Goal: Information Seeking & Learning: Learn about a topic

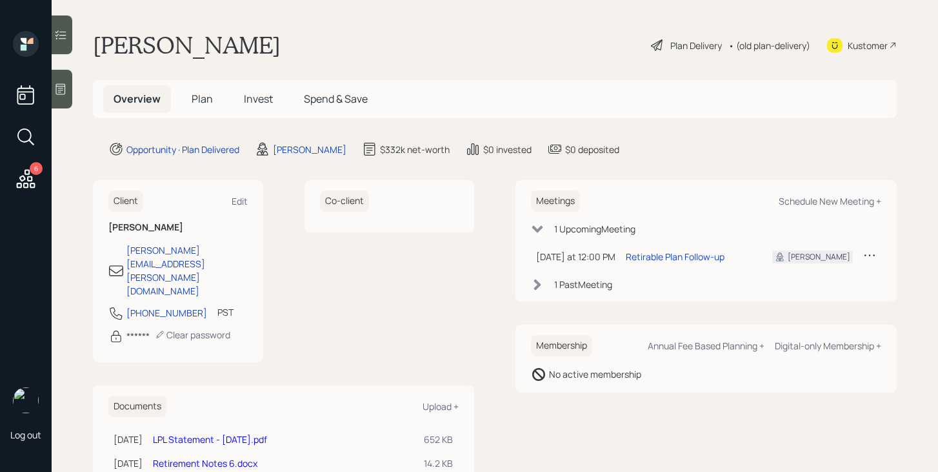
click at [265, 103] on span "Invest" at bounding box center [258, 99] width 29 height 14
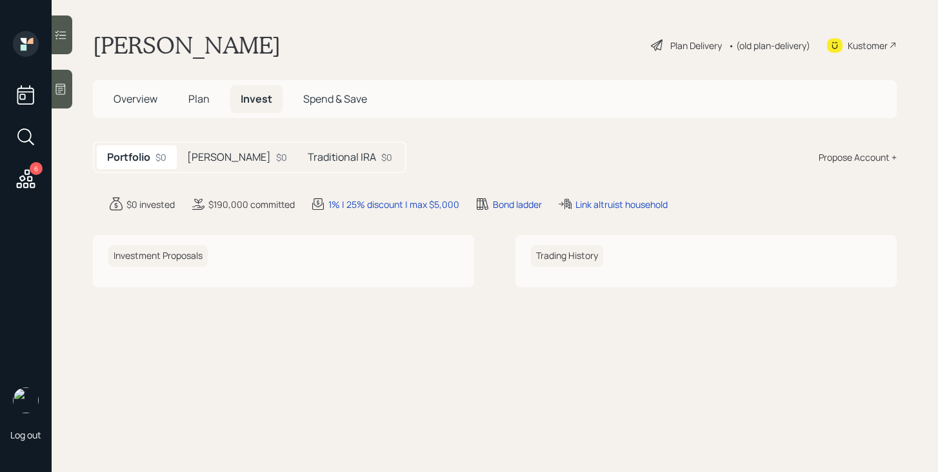
click at [227, 155] on h5 "Roth IRA" at bounding box center [229, 157] width 84 height 12
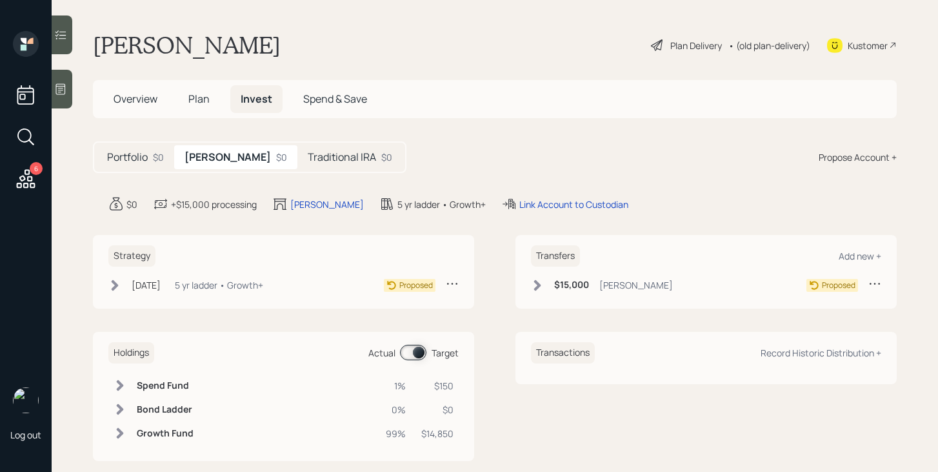
click at [325, 157] on h5 "Traditional IRA" at bounding box center [342, 157] width 68 height 12
click at [274, 160] on div "$0" at bounding box center [279, 157] width 11 height 14
click at [199, 98] on span "Plan" at bounding box center [198, 99] width 21 height 14
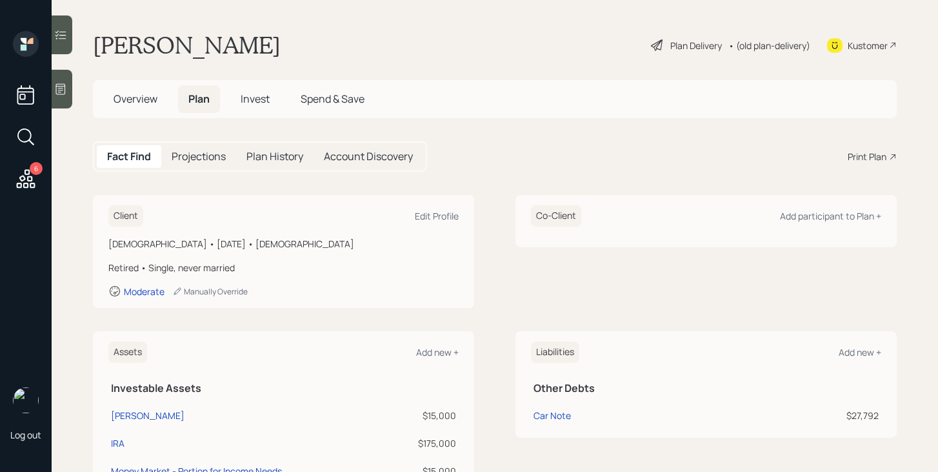
click at [145, 95] on span "Overview" at bounding box center [136, 99] width 44 height 14
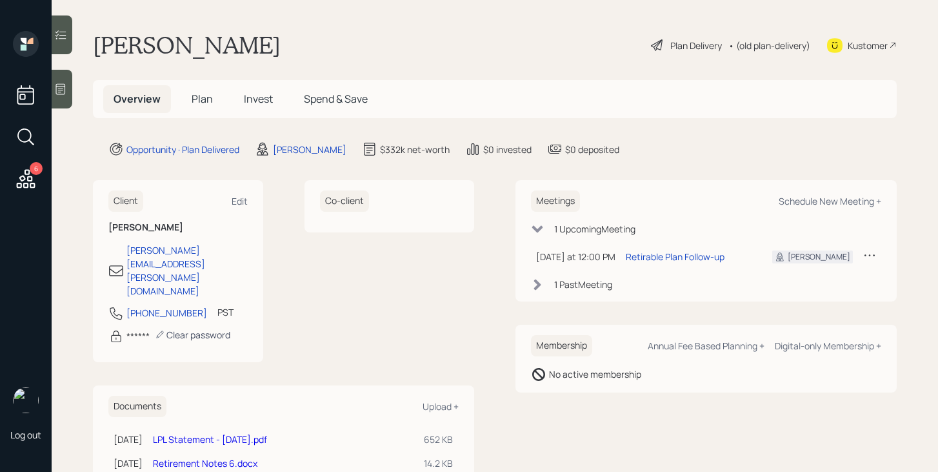
scroll to position [125, 0]
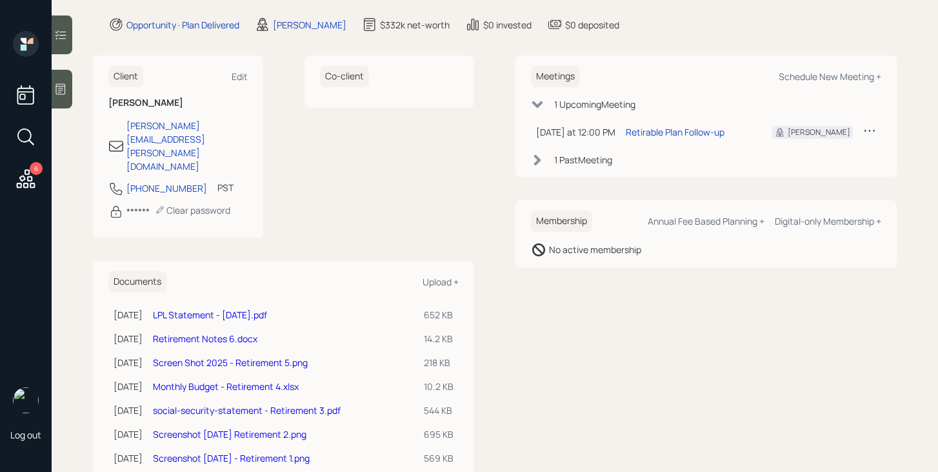
click at [240, 308] on link "LPL Statement - Jul 2025.pdf" at bounding box center [210, 314] width 114 height 12
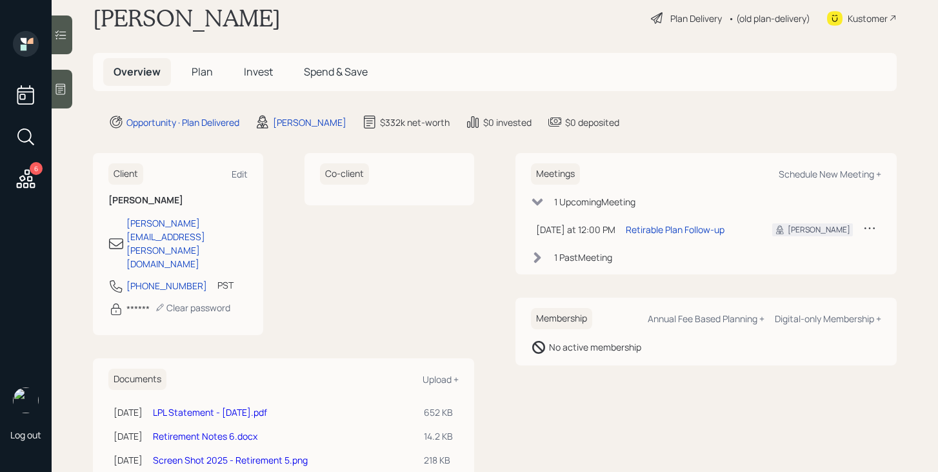
scroll to position [0, 0]
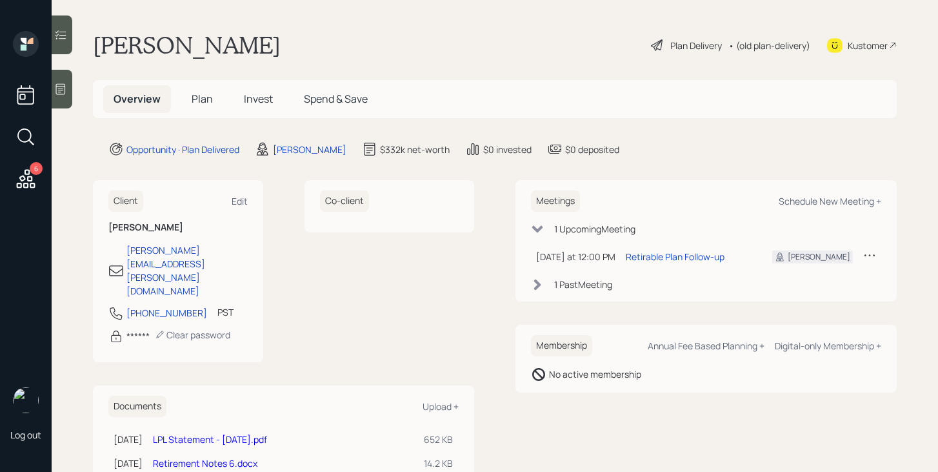
click at [210, 105] on span "Plan" at bounding box center [202, 99] width 21 height 14
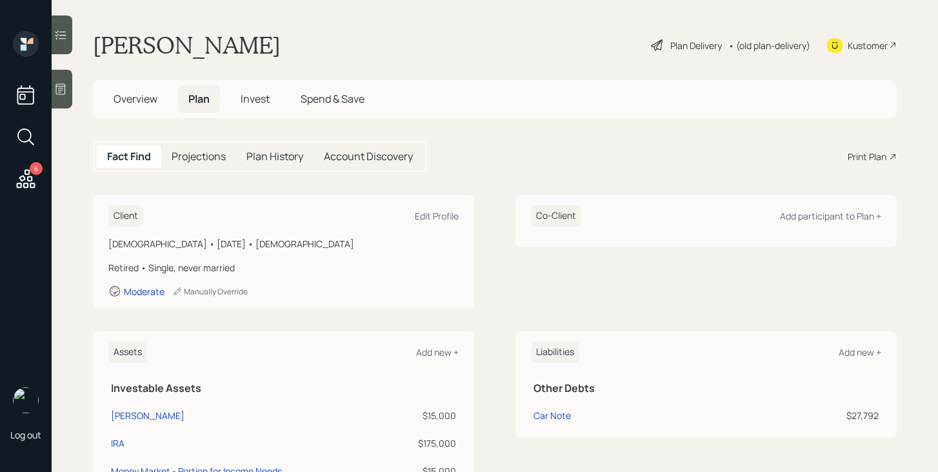
click at [699, 46] on div "Plan Delivery" at bounding box center [696, 46] width 52 height 14
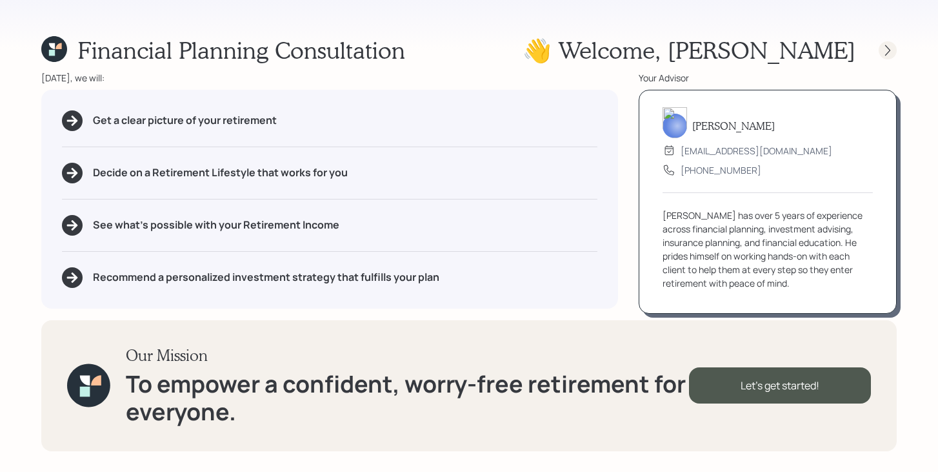
click at [887, 51] on icon at bounding box center [887, 50] width 13 height 13
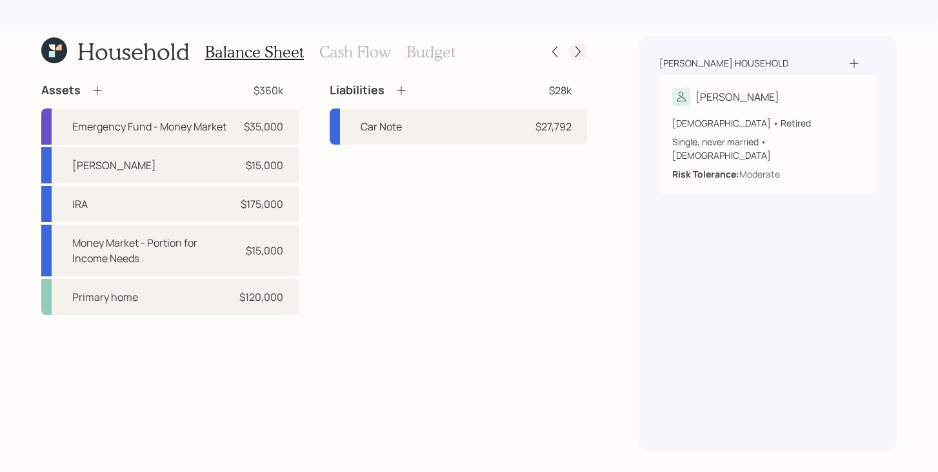
click at [574, 55] on icon at bounding box center [578, 51] width 13 height 13
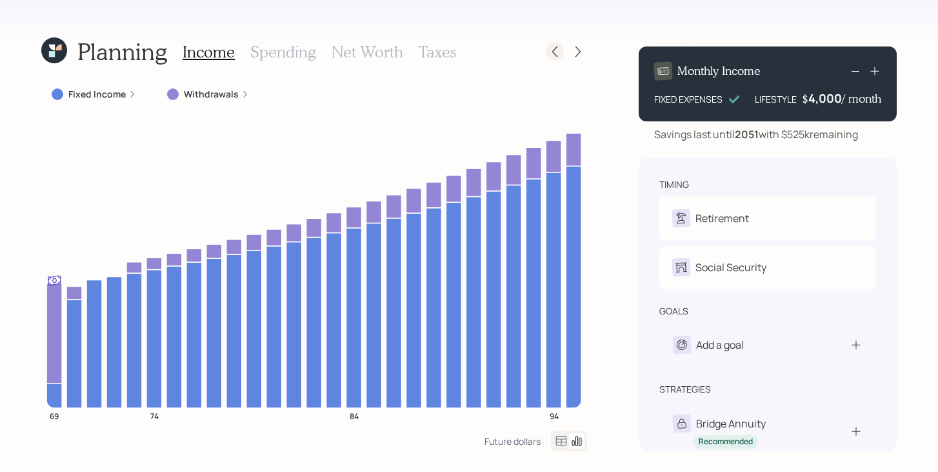
click at [553, 54] on icon at bounding box center [554, 51] width 13 height 13
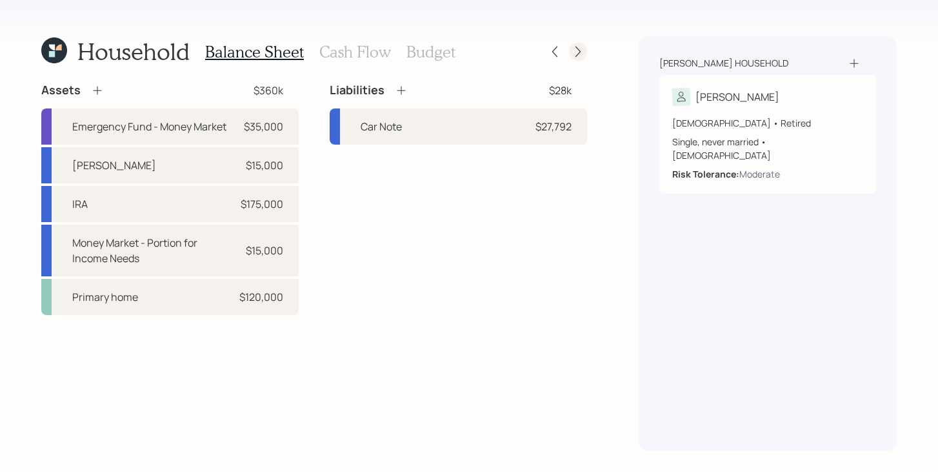
click at [573, 57] on icon at bounding box center [578, 51] width 13 height 13
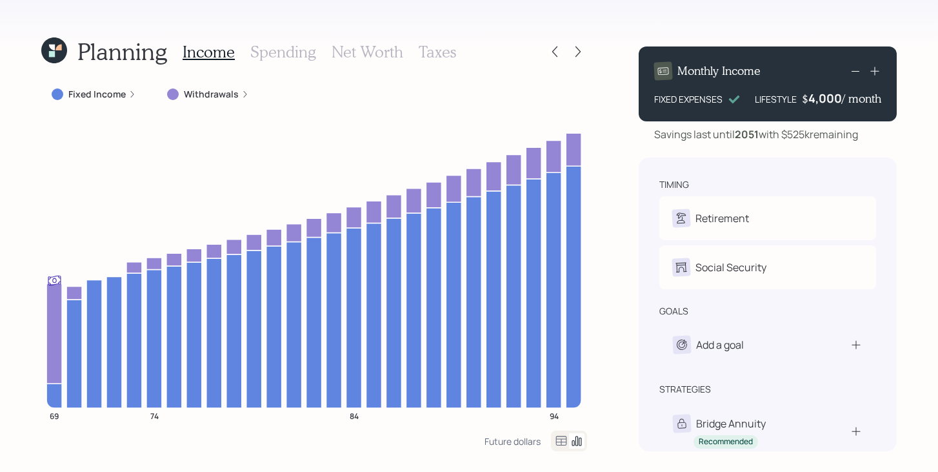
click at [449, 56] on h3 "Taxes" at bounding box center [437, 52] width 37 height 19
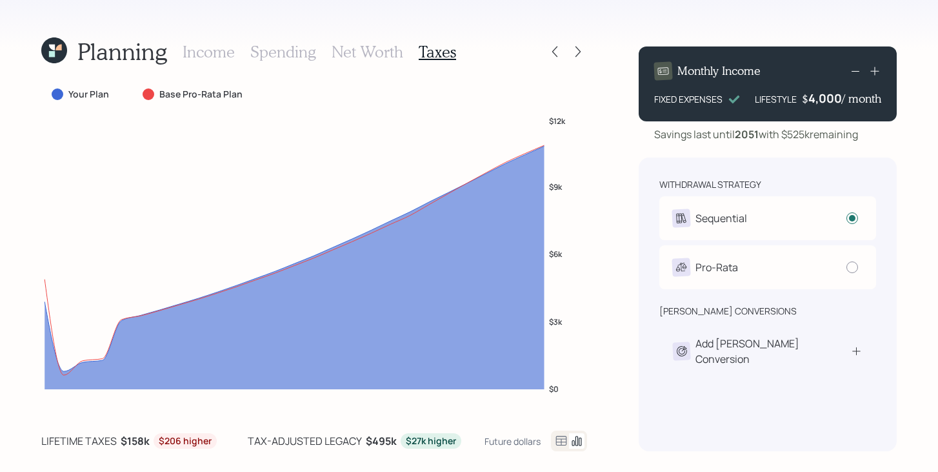
click at [216, 56] on h3 "Income" at bounding box center [209, 52] width 52 height 19
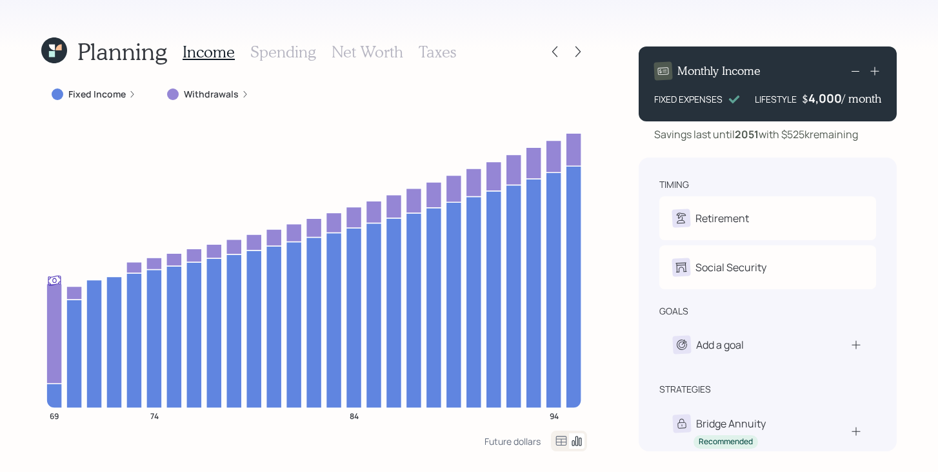
click at [55, 53] on icon at bounding box center [54, 50] width 26 height 26
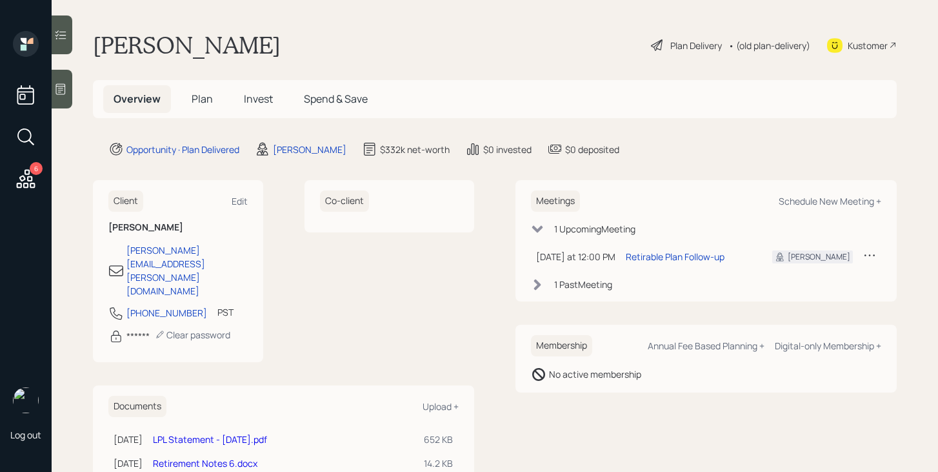
click at [205, 101] on span "Plan" at bounding box center [202, 99] width 21 height 14
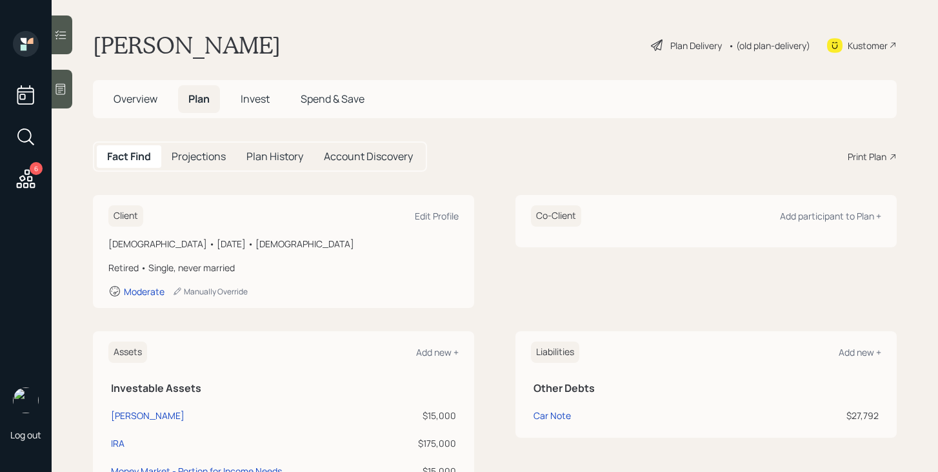
click at [865, 161] on div "Print Plan" at bounding box center [867, 157] width 39 height 14
click at [146, 99] on span "Overview" at bounding box center [136, 99] width 44 height 14
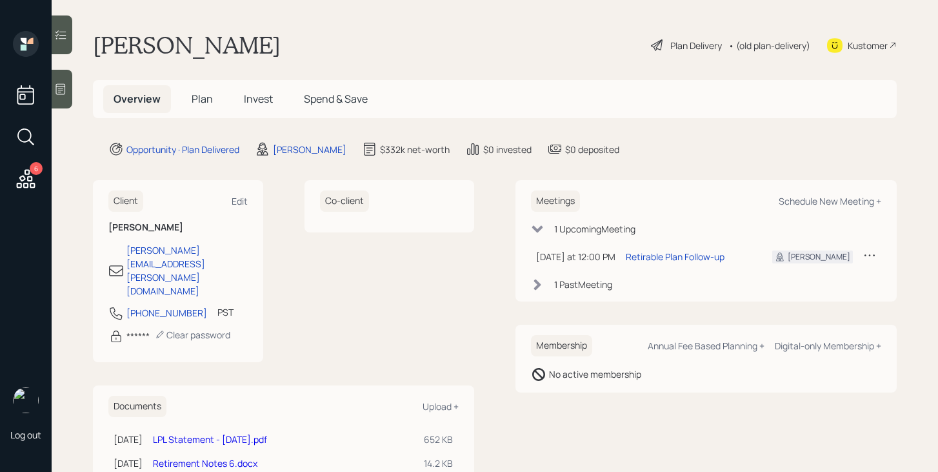
click at [205, 101] on span "Plan" at bounding box center [202, 99] width 21 height 14
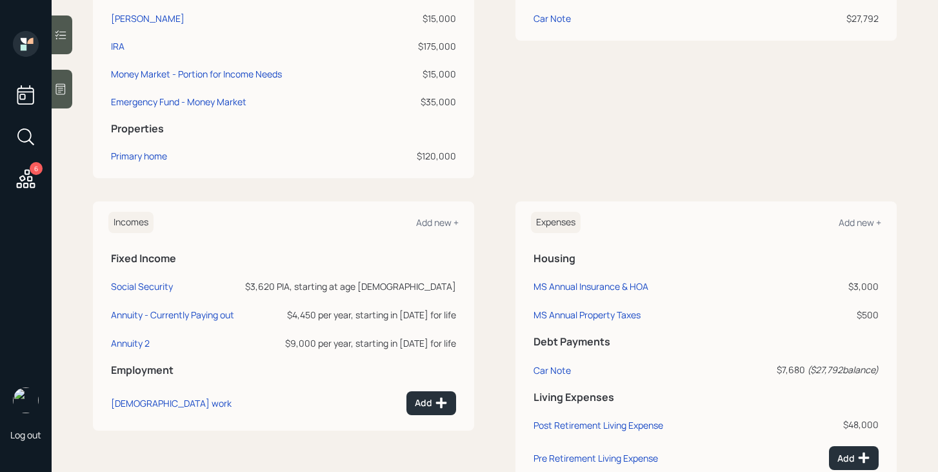
scroll to position [399, 0]
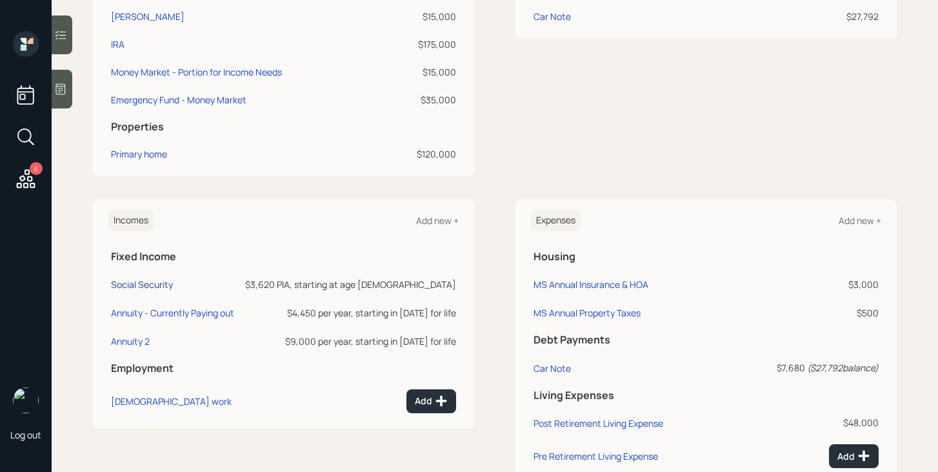
click at [159, 284] on div "Social Security" at bounding box center [142, 284] width 62 height 12
select select "10"
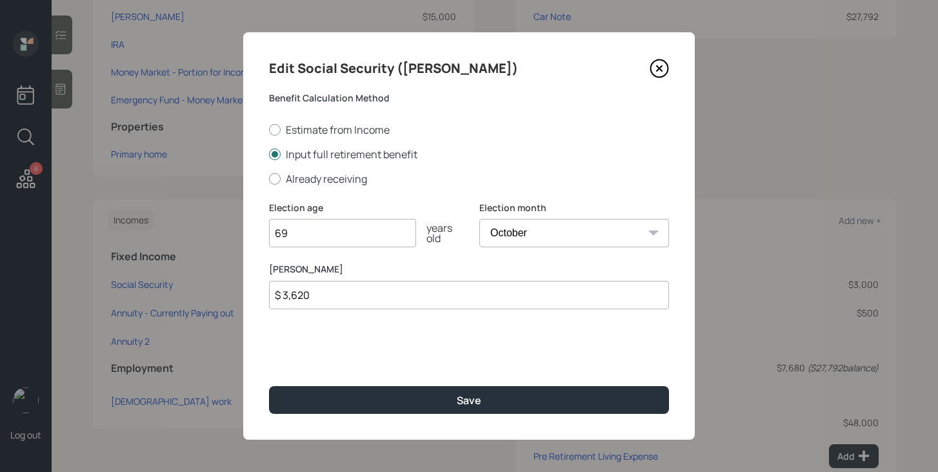
click at [664, 66] on icon at bounding box center [659, 68] width 19 height 19
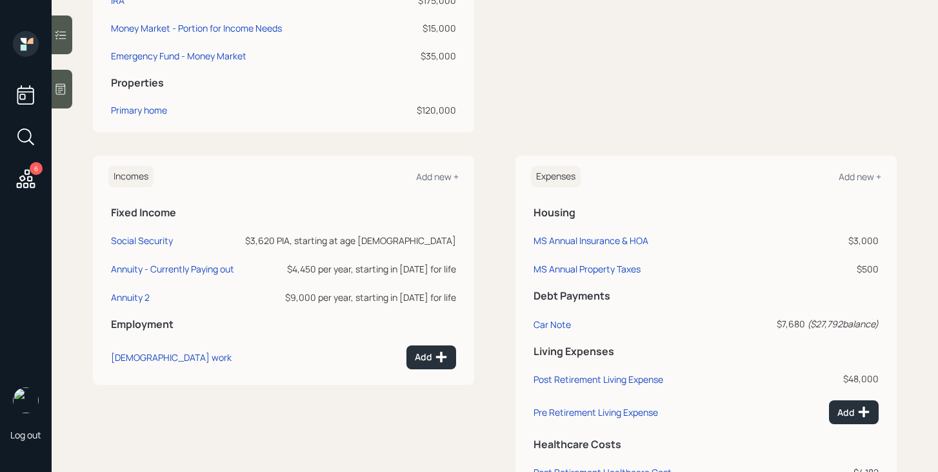
scroll to position [445, 0]
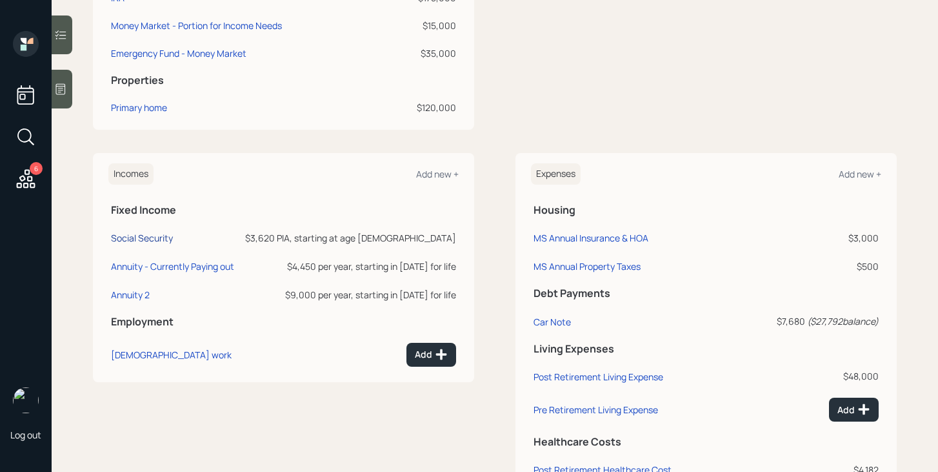
click at [161, 239] on div "Social Security" at bounding box center [142, 238] width 62 height 12
select select "10"
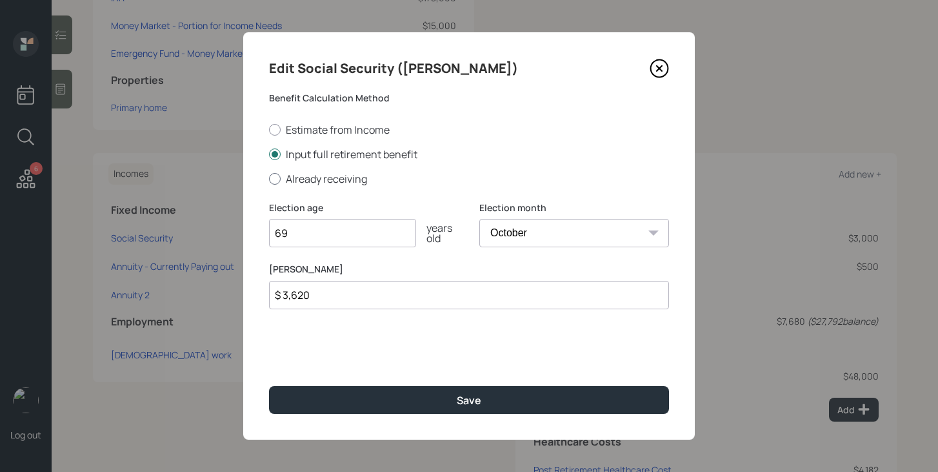
click at [332, 177] on label "Already receiving" at bounding box center [469, 179] width 400 height 14
click at [269, 178] on input "Already receiving" at bounding box center [268, 178] width 1 height 1
radio input "true"
click at [356, 235] on input "69" at bounding box center [342, 233] width 147 height 28
type input "68"
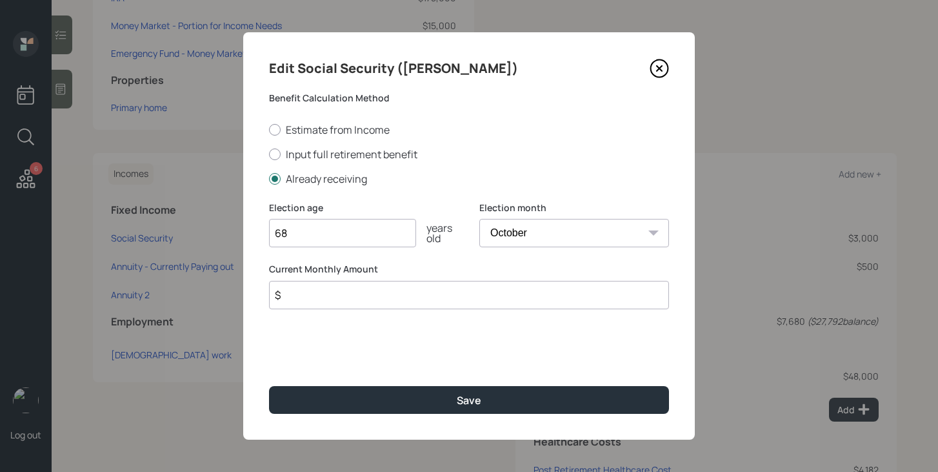
click at [384, 296] on input "$" at bounding box center [469, 295] width 400 height 28
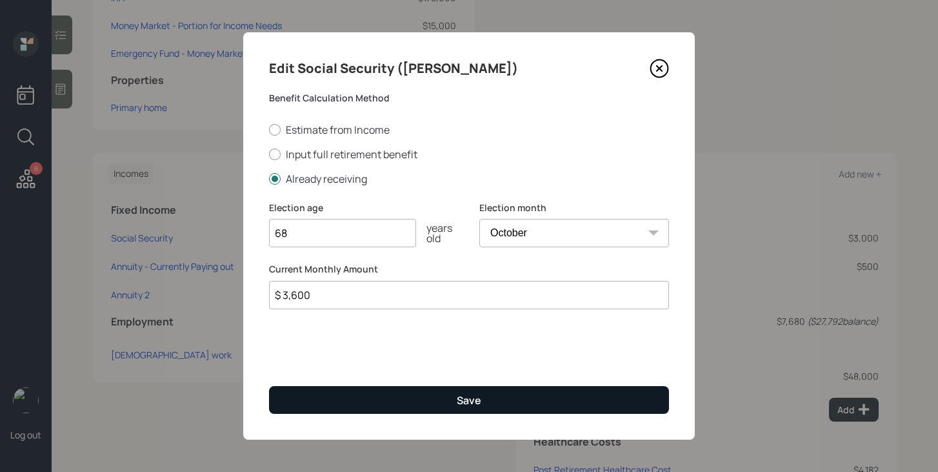
type input "$ 3,600"
click at [434, 406] on button "Save" at bounding box center [469, 400] width 400 height 28
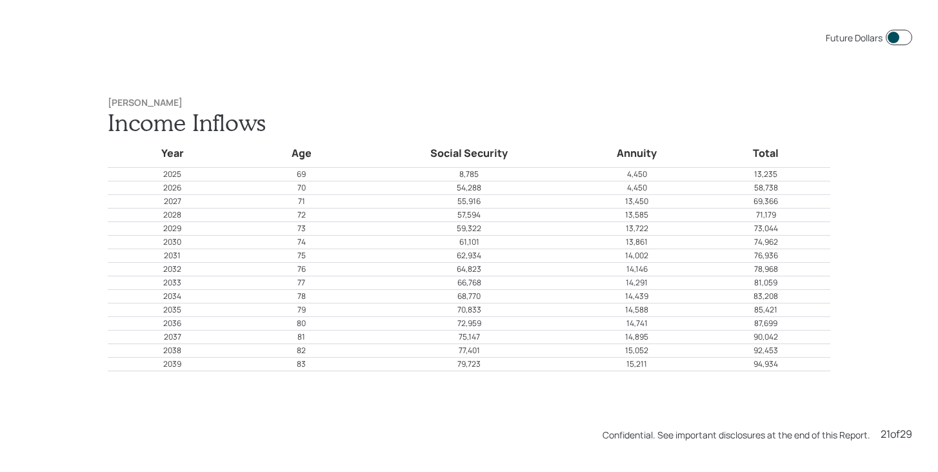
scroll to position [9434, 0]
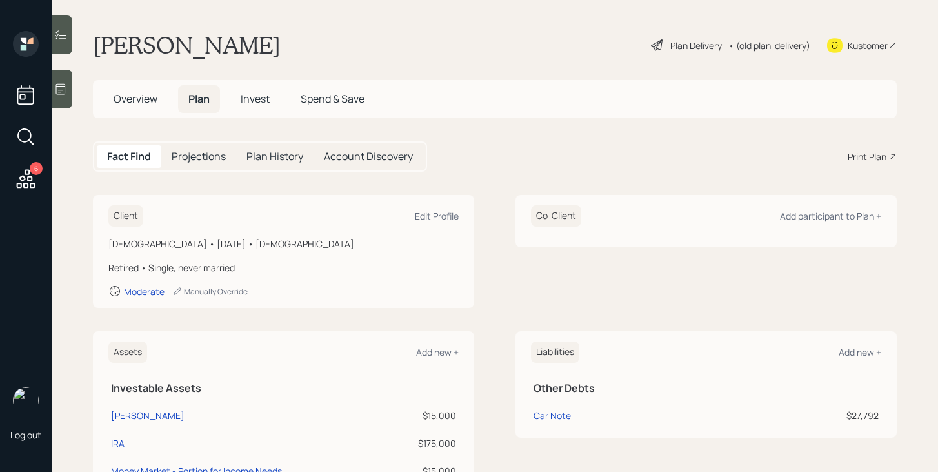
click at [857, 154] on div "Print Plan" at bounding box center [867, 157] width 39 height 14
click at [677, 45] on div "Plan Delivery" at bounding box center [696, 46] width 52 height 14
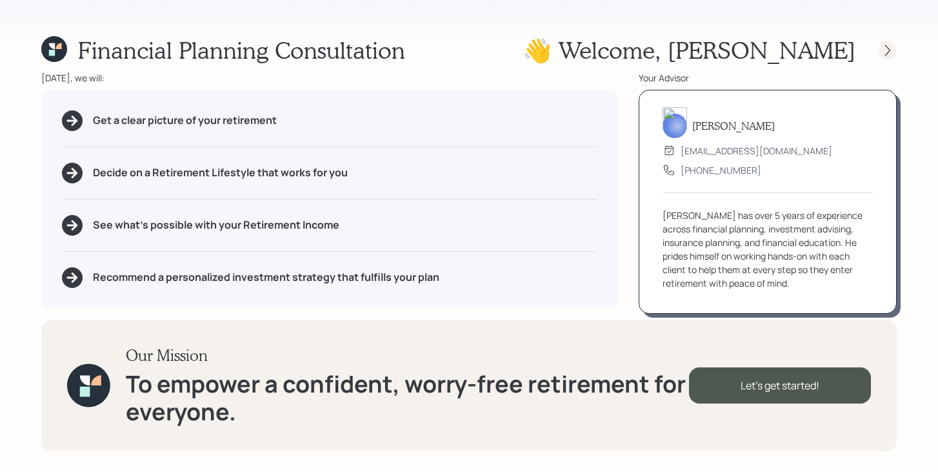
click at [885, 51] on icon at bounding box center [887, 50] width 13 height 13
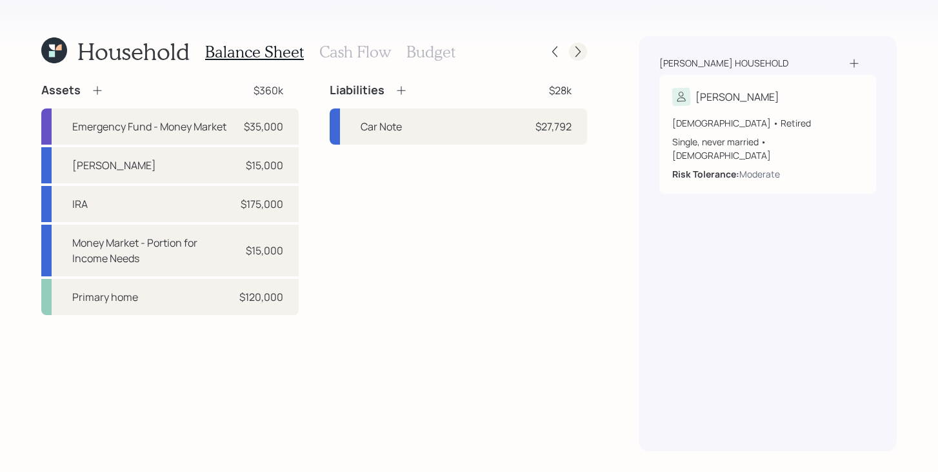
click at [584, 54] on div at bounding box center [578, 52] width 18 height 18
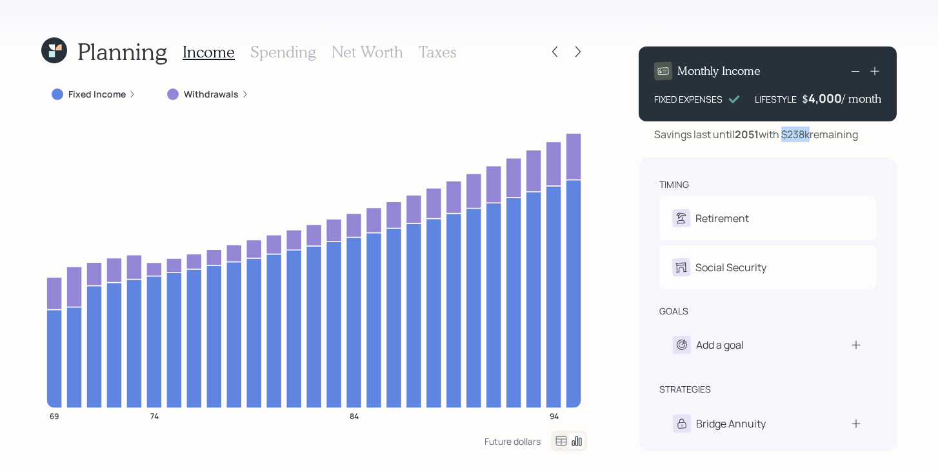
drag, startPoint x: 787, startPoint y: 136, endPoint x: 814, endPoint y: 132, distance: 27.5
click at [814, 132] on div "Savings last until 2051 with $238k remaining" at bounding box center [756, 133] width 204 height 15
click at [642, 134] on div "Savings last until 2051 with $238k remaining" at bounding box center [768, 133] width 258 height 15
click at [579, 54] on icon at bounding box center [578, 51] width 13 height 13
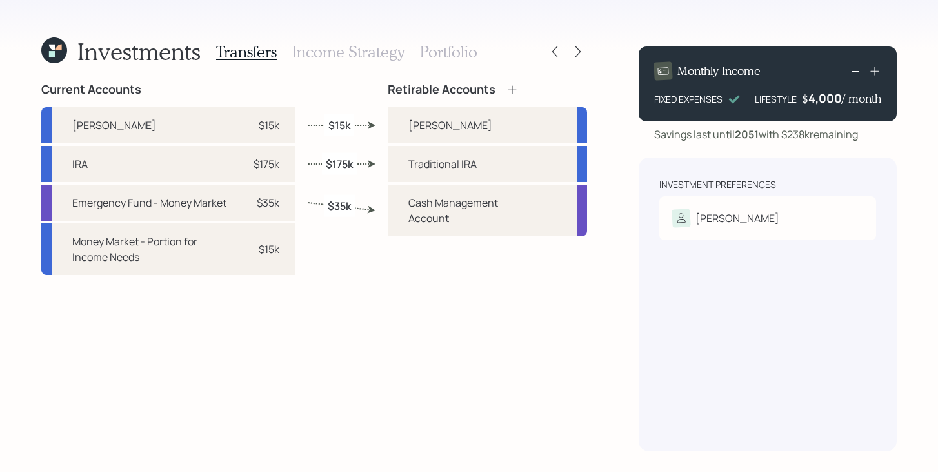
click at [579, 54] on icon at bounding box center [578, 51] width 13 height 13
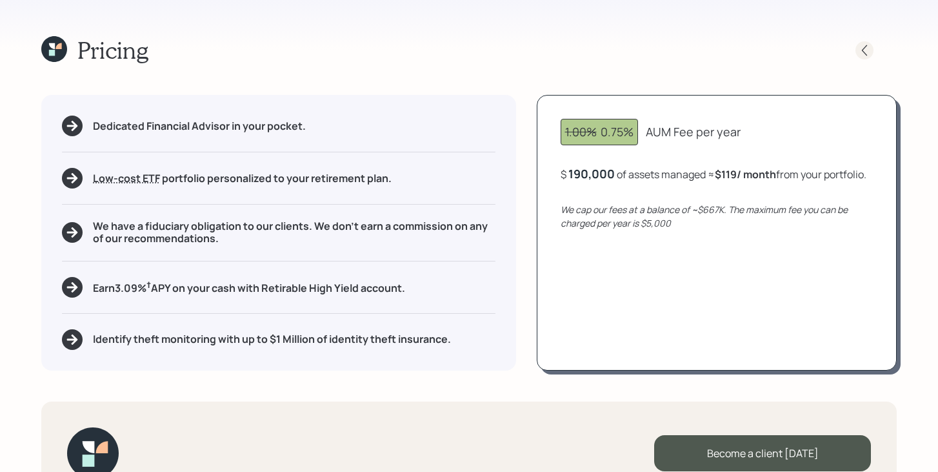
click at [865, 48] on icon at bounding box center [864, 50] width 13 height 13
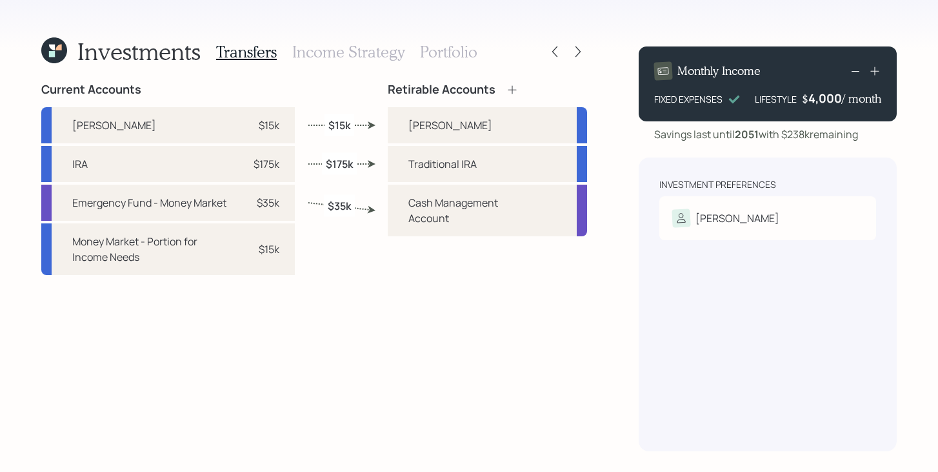
click at [350, 49] on h3 "Income Strategy" at bounding box center [348, 52] width 112 height 19
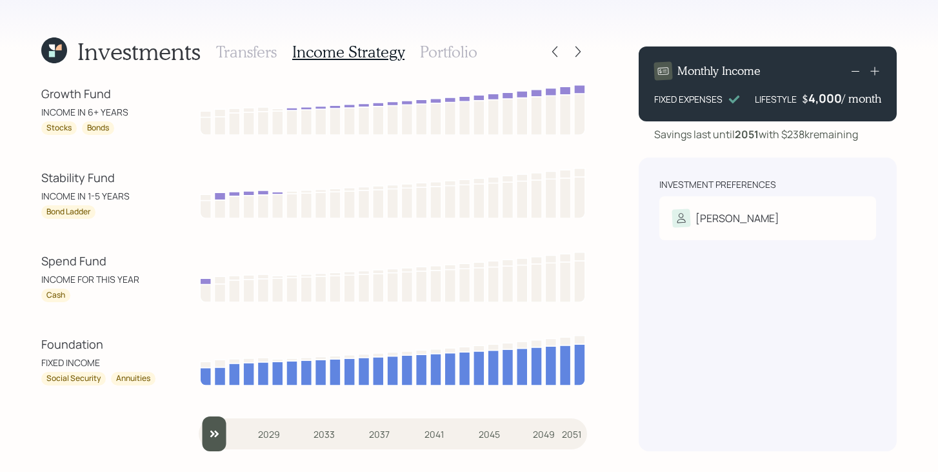
click at [58, 53] on icon at bounding box center [54, 50] width 26 height 26
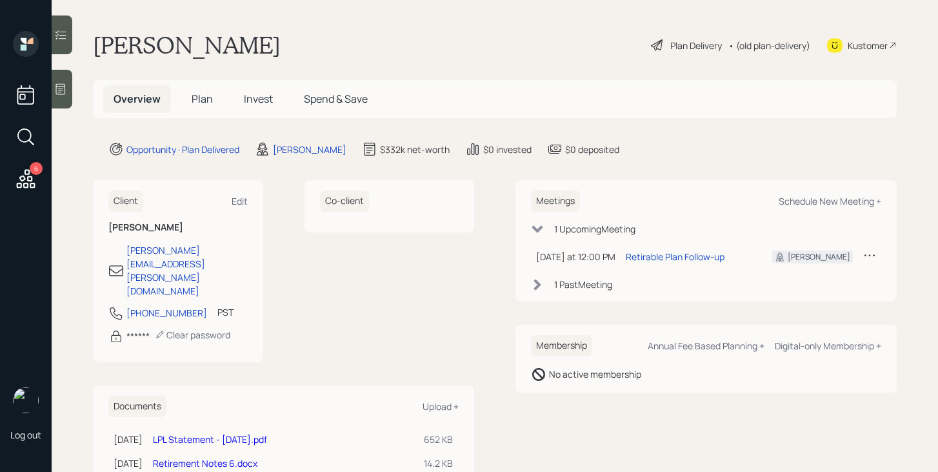
click at [210, 103] on span "Plan" at bounding box center [202, 99] width 21 height 14
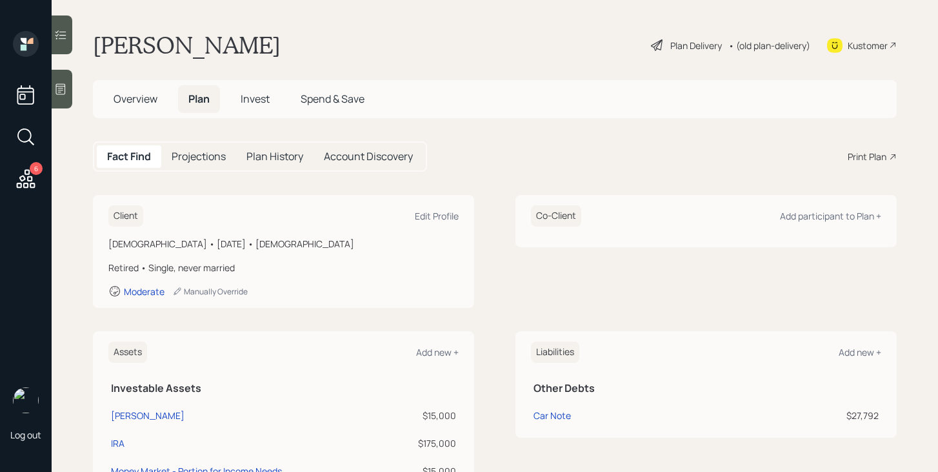
click at [149, 103] on span "Overview" at bounding box center [136, 99] width 44 height 14
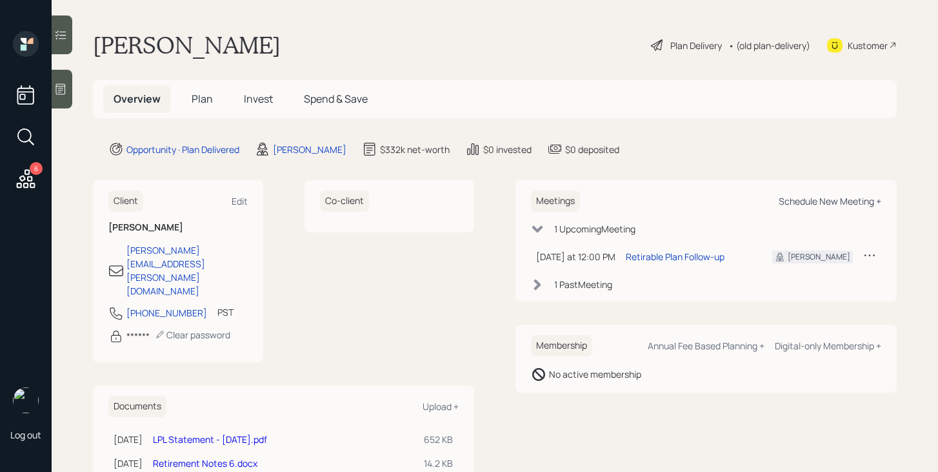
click at [794, 203] on div "Schedule New Meeting +" at bounding box center [830, 201] width 103 height 12
select select "bffa7908-1b2a-4c79-9bb6-f0ec9aed22d3"
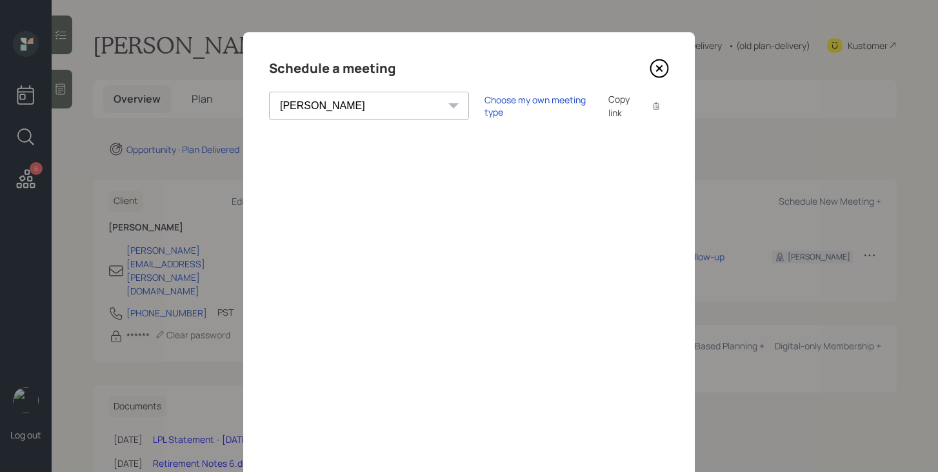
click at [662, 66] on icon at bounding box center [659, 68] width 19 height 19
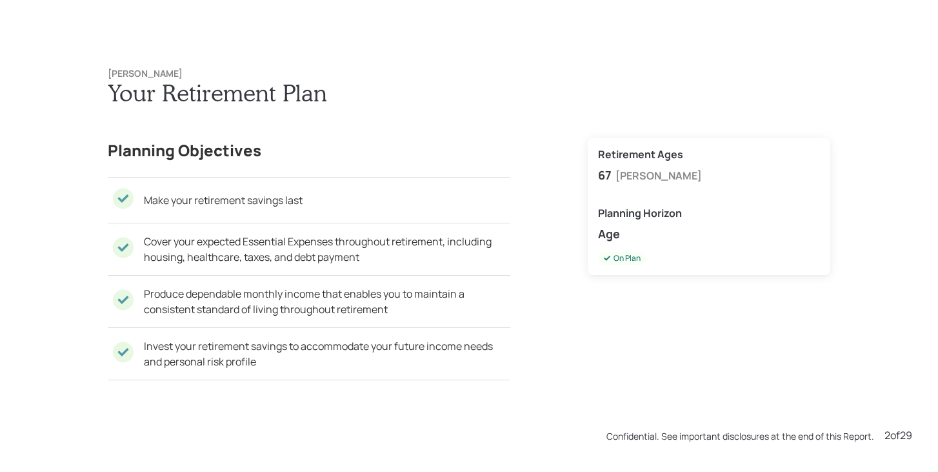
scroll to position [472, 0]
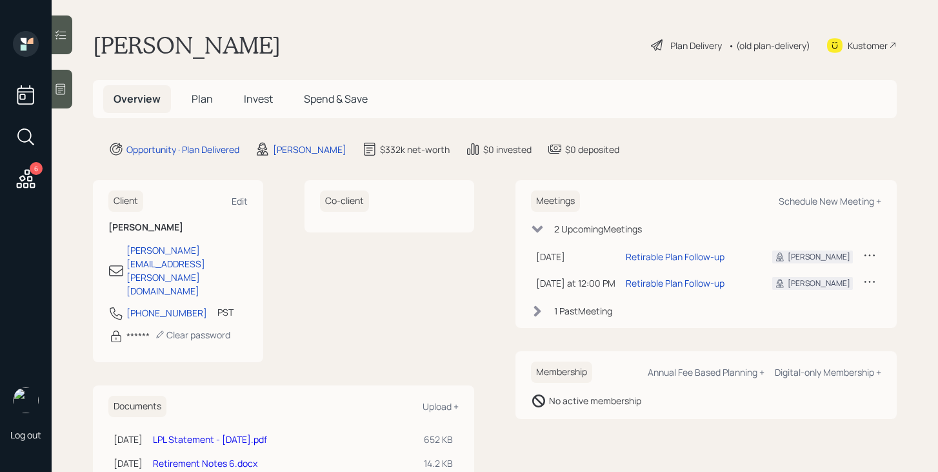
click at [194, 100] on span "Plan" at bounding box center [202, 99] width 21 height 14
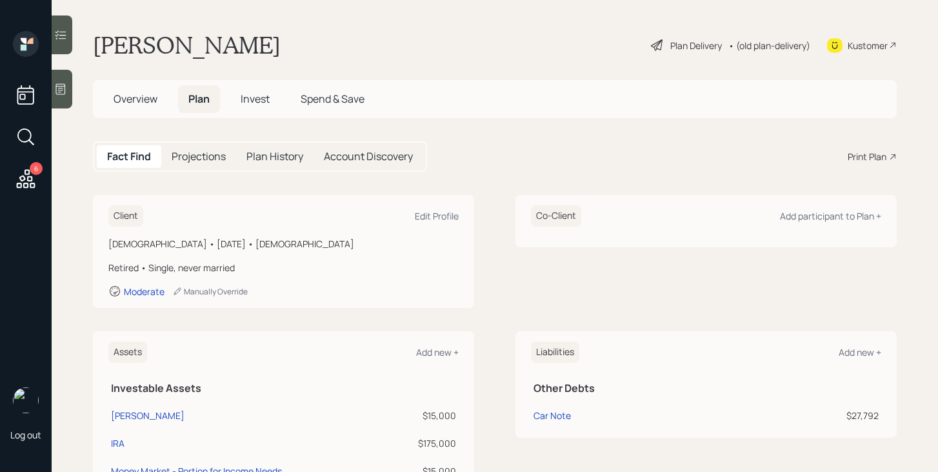
click at [865, 158] on div "Print Plan" at bounding box center [867, 157] width 39 height 14
